Goal: Transaction & Acquisition: Obtain resource

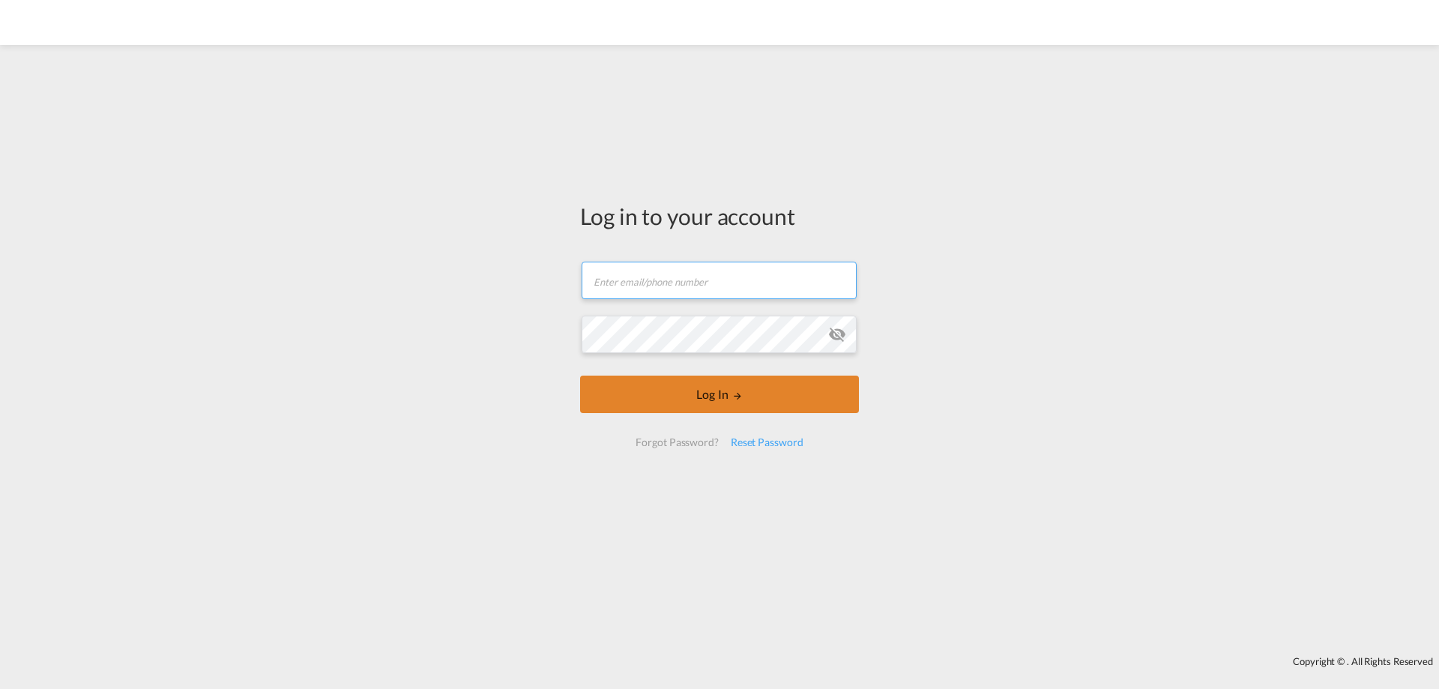
type input "[PERSON_NAME][EMAIL_ADDRESS][DOMAIN_NAME]"
click at [714, 399] on button "Log In" at bounding box center [719, 393] width 279 height 37
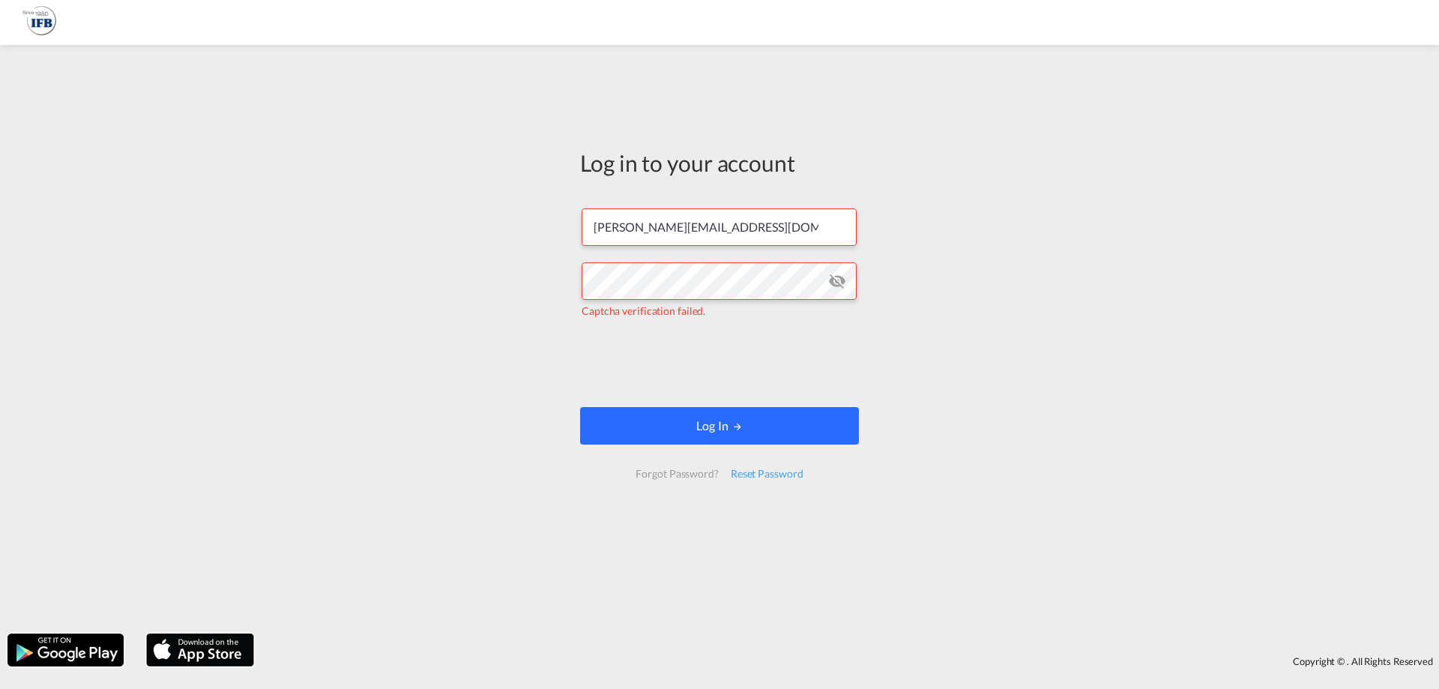
click at [700, 424] on button "Log In" at bounding box center [719, 425] width 279 height 37
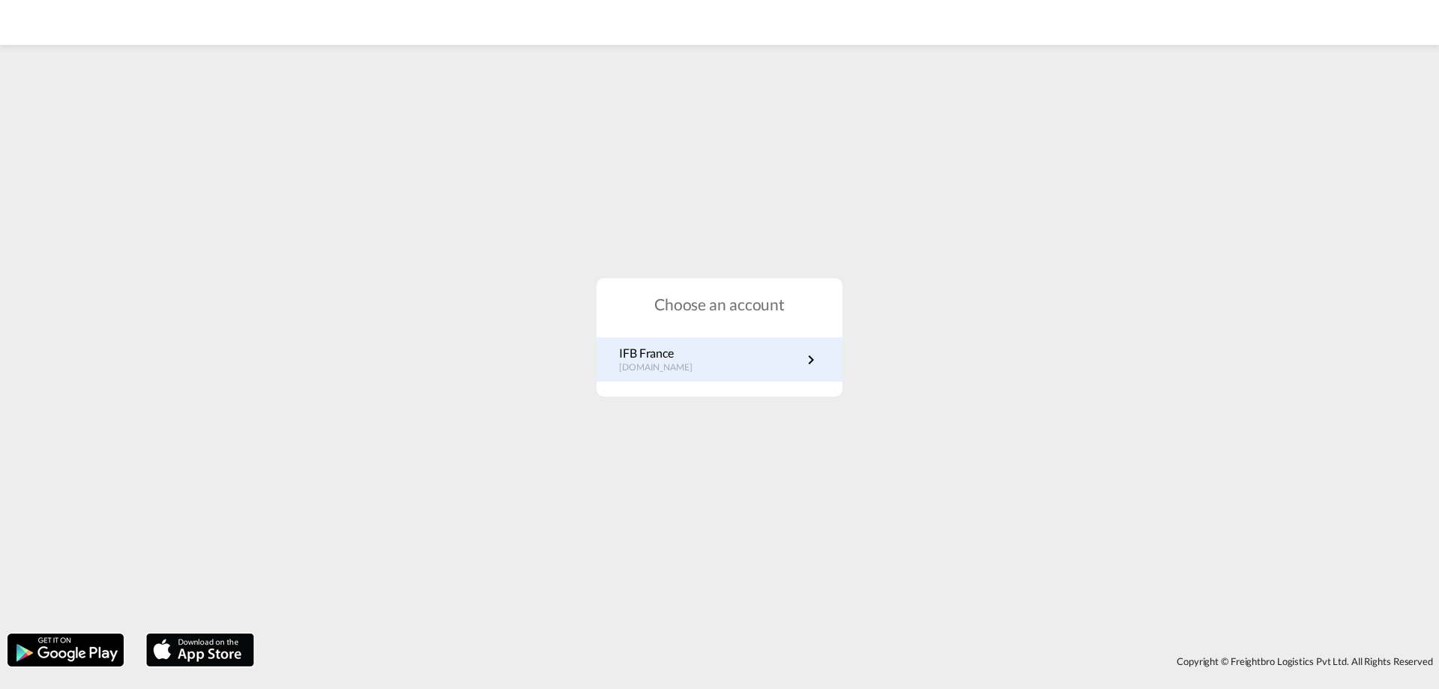
click at [677, 346] on p "IFB France" at bounding box center [663, 353] width 88 height 16
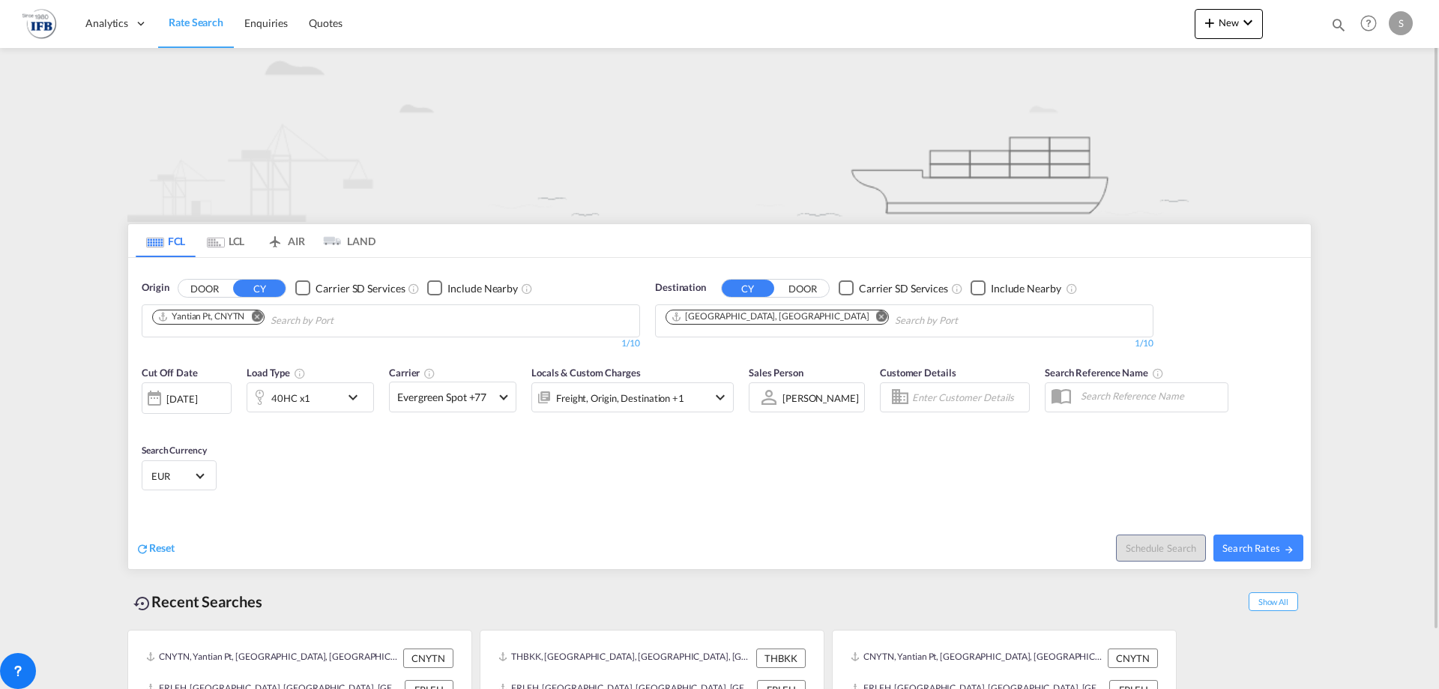
click at [261, 317] on md-icon "Remove" at bounding box center [256, 315] width 11 height 11
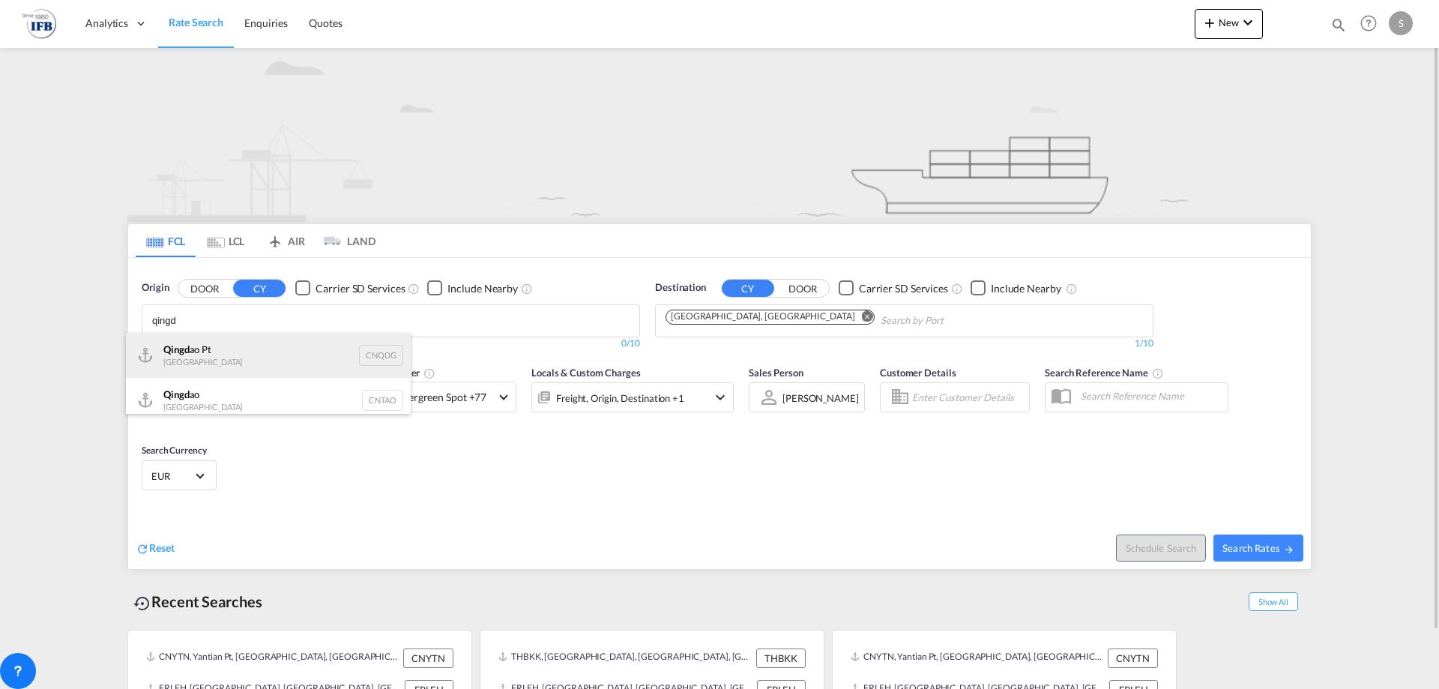
type input "qingd"
click at [231, 348] on div "Qingd ao Pt China CNQDG" at bounding box center [268, 355] width 285 height 45
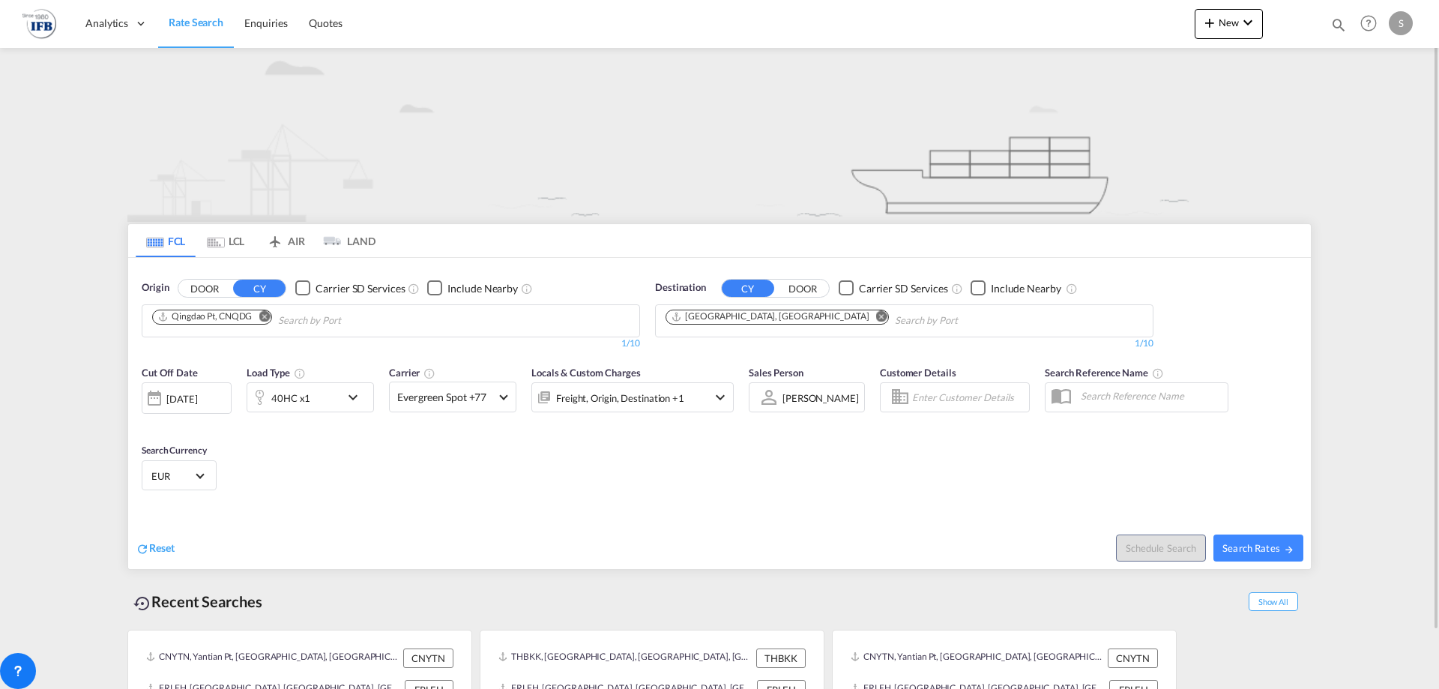
click at [876, 319] on md-icon "Remove" at bounding box center [881, 315] width 11 height 11
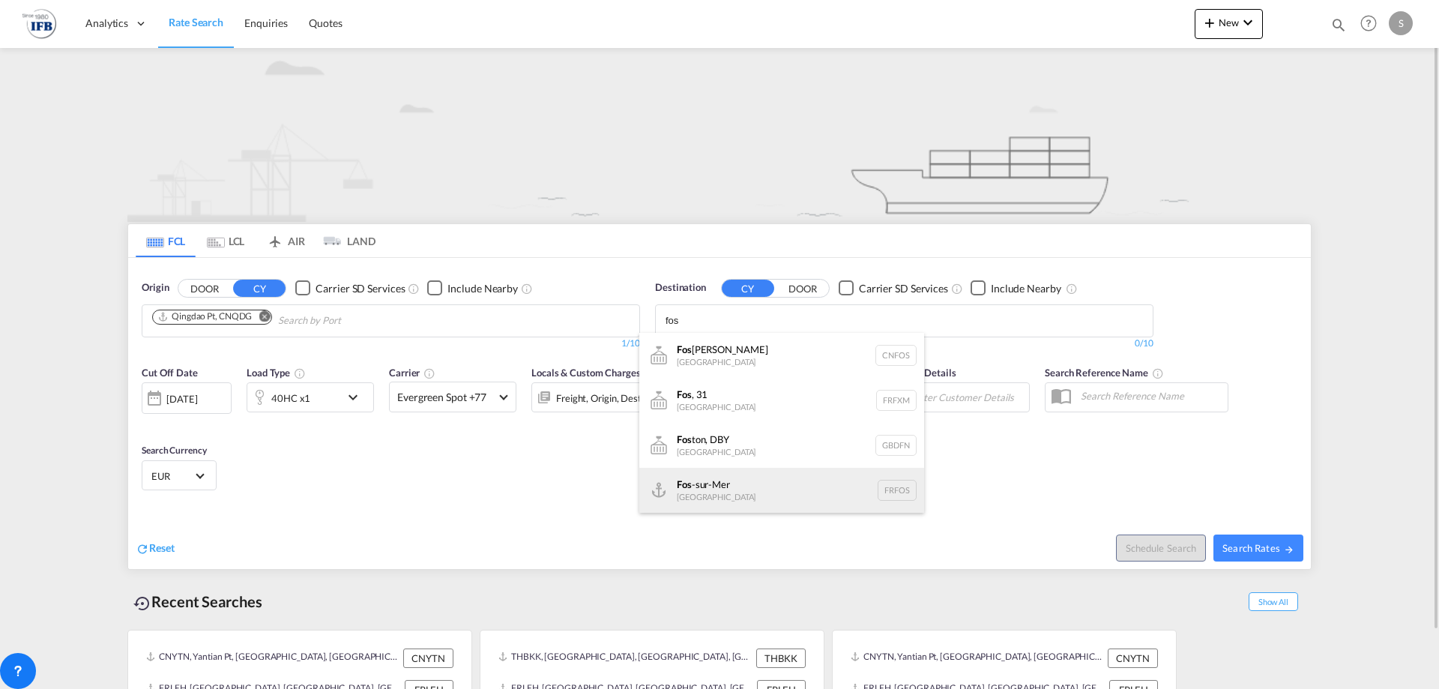
type input "fos"
click at [738, 491] on div "Fos -sur-Mer France FRFOS" at bounding box center [781, 490] width 285 height 45
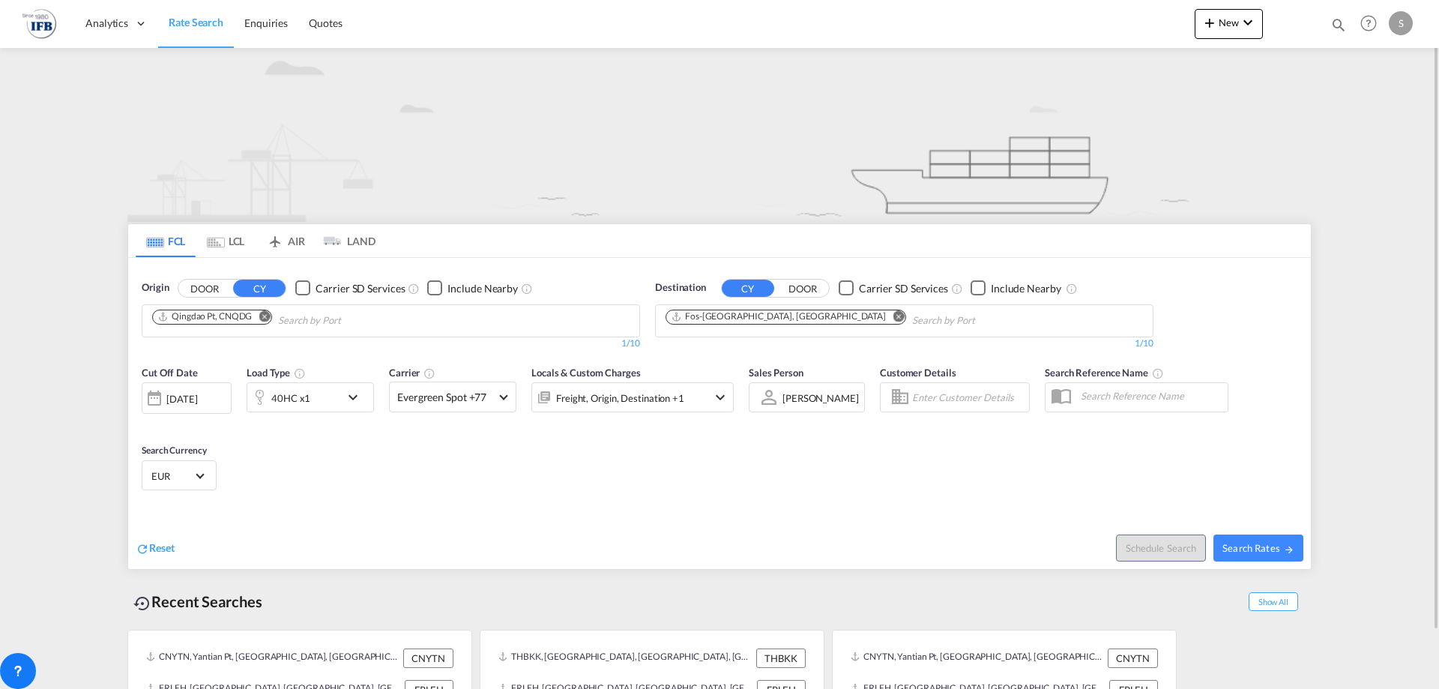
click at [189, 404] on div "18 Aug 2025" at bounding box center [181, 398] width 31 height 13
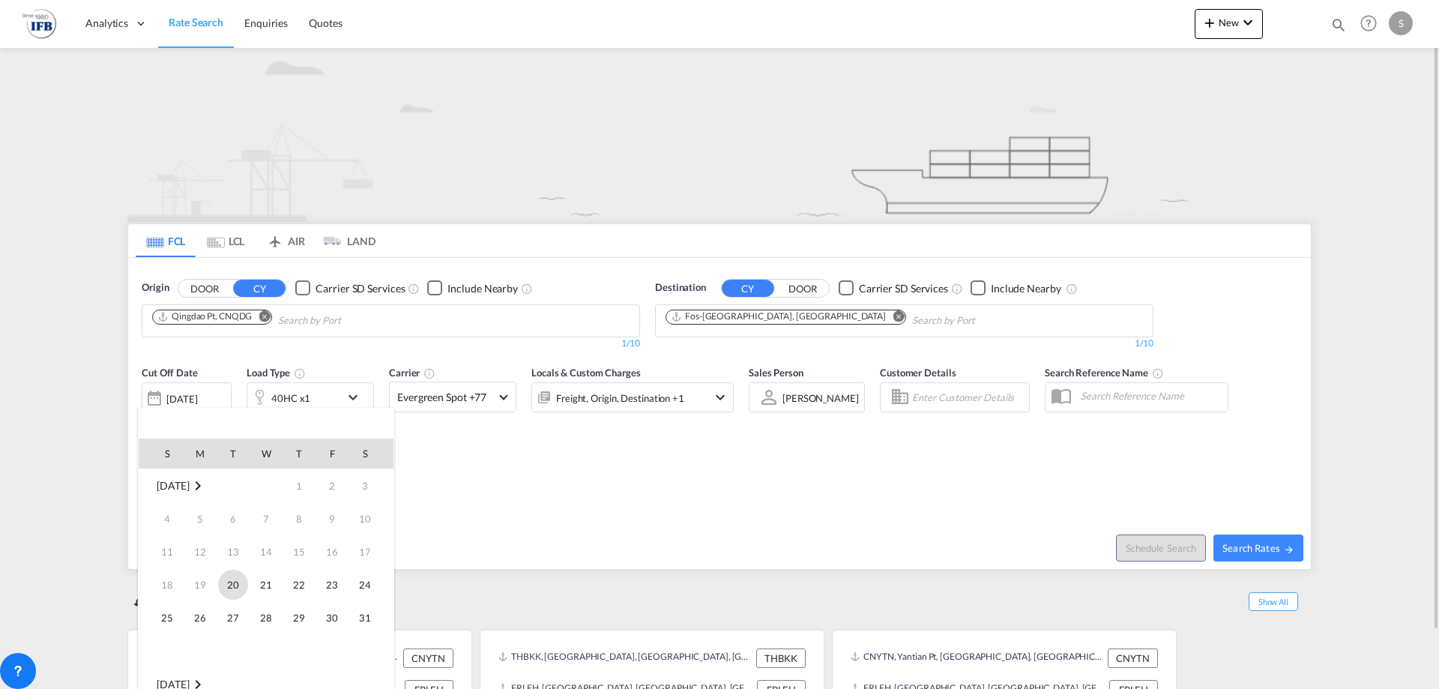
click at [240, 591] on span "20" at bounding box center [233, 585] width 30 height 30
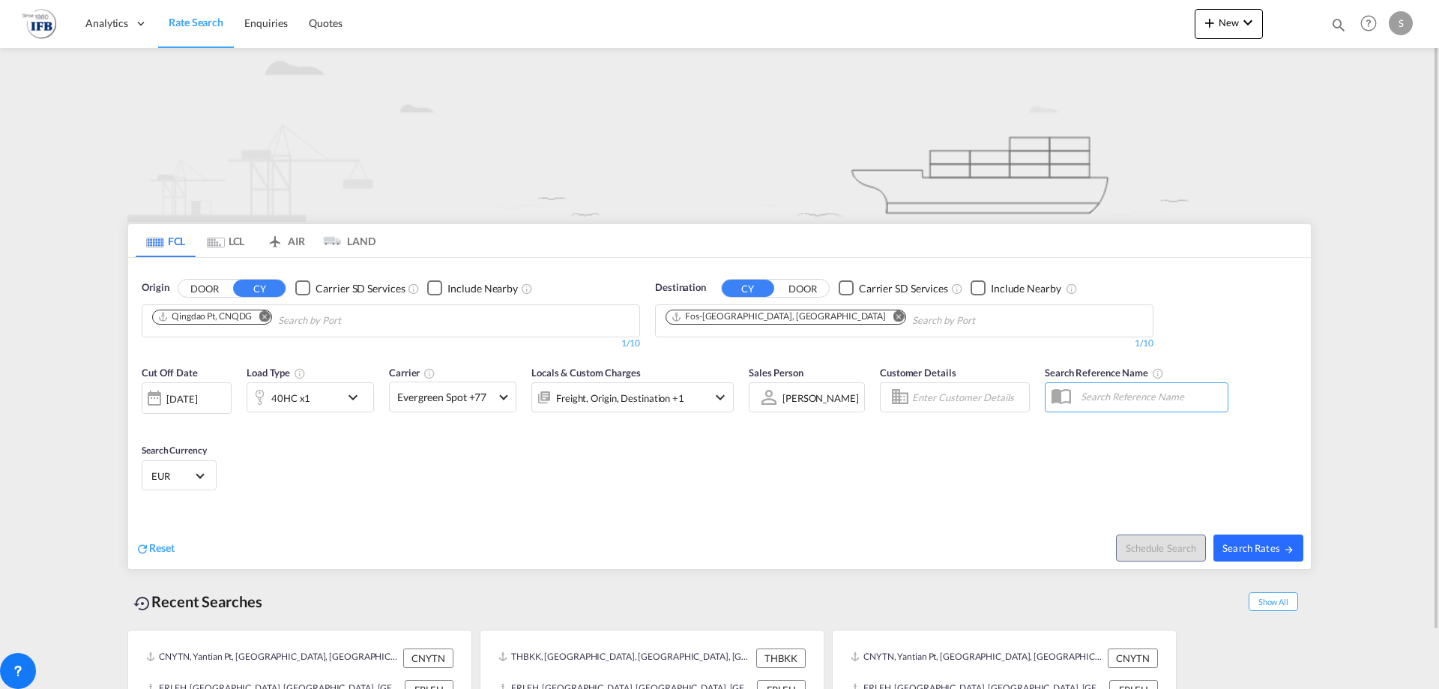
click at [1263, 555] on button "Search Rates" at bounding box center [1258, 547] width 90 height 27
type input "CNQDG to FRFOS / 20 May 2025"
